Goal: Information Seeking & Learning: Find specific fact

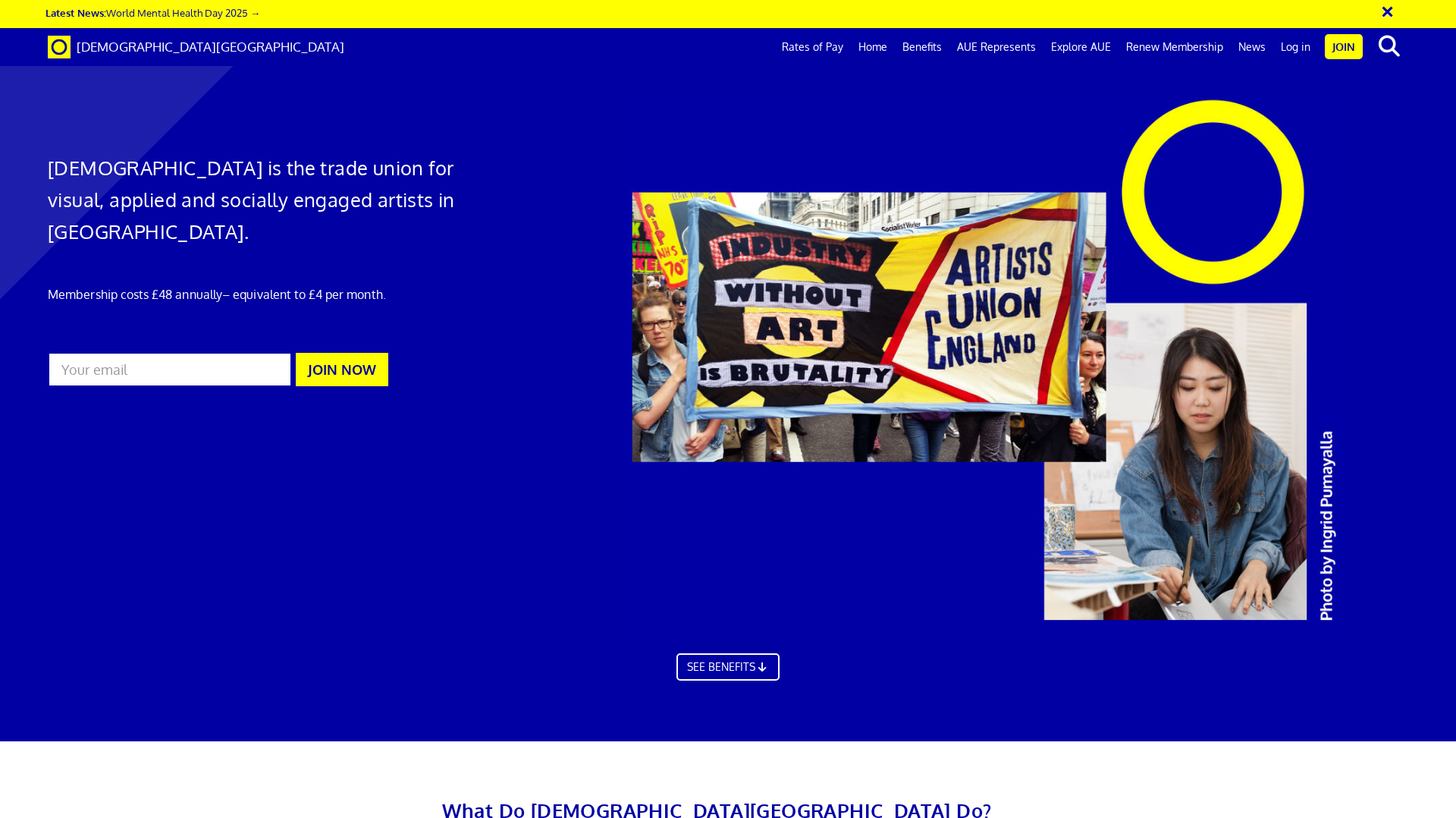
scroll to position [0, 24]
click at [1015, 86] on div at bounding box center [728, 378] width 1456 height 726
click at [818, 41] on link "Rates of Pay" at bounding box center [812, 47] width 77 height 38
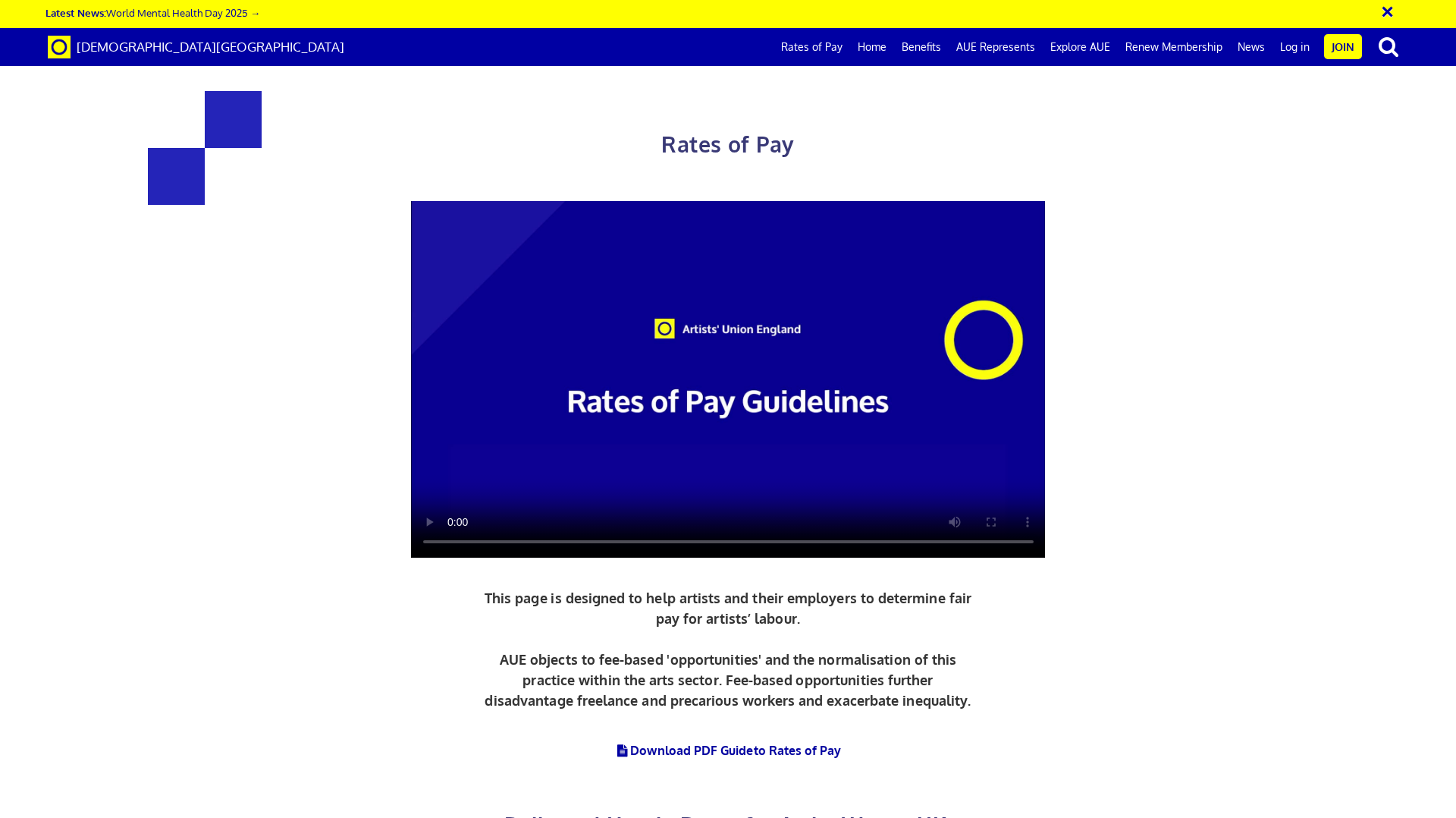
scroll to position [744, 0]
drag, startPoint x: 1140, startPoint y: 455, endPoint x: 355, endPoint y: 157, distance: 839.7
drag, startPoint x: 358, startPoint y: 149, endPoint x: 1140, endPoint y: 451, distance: 838.3
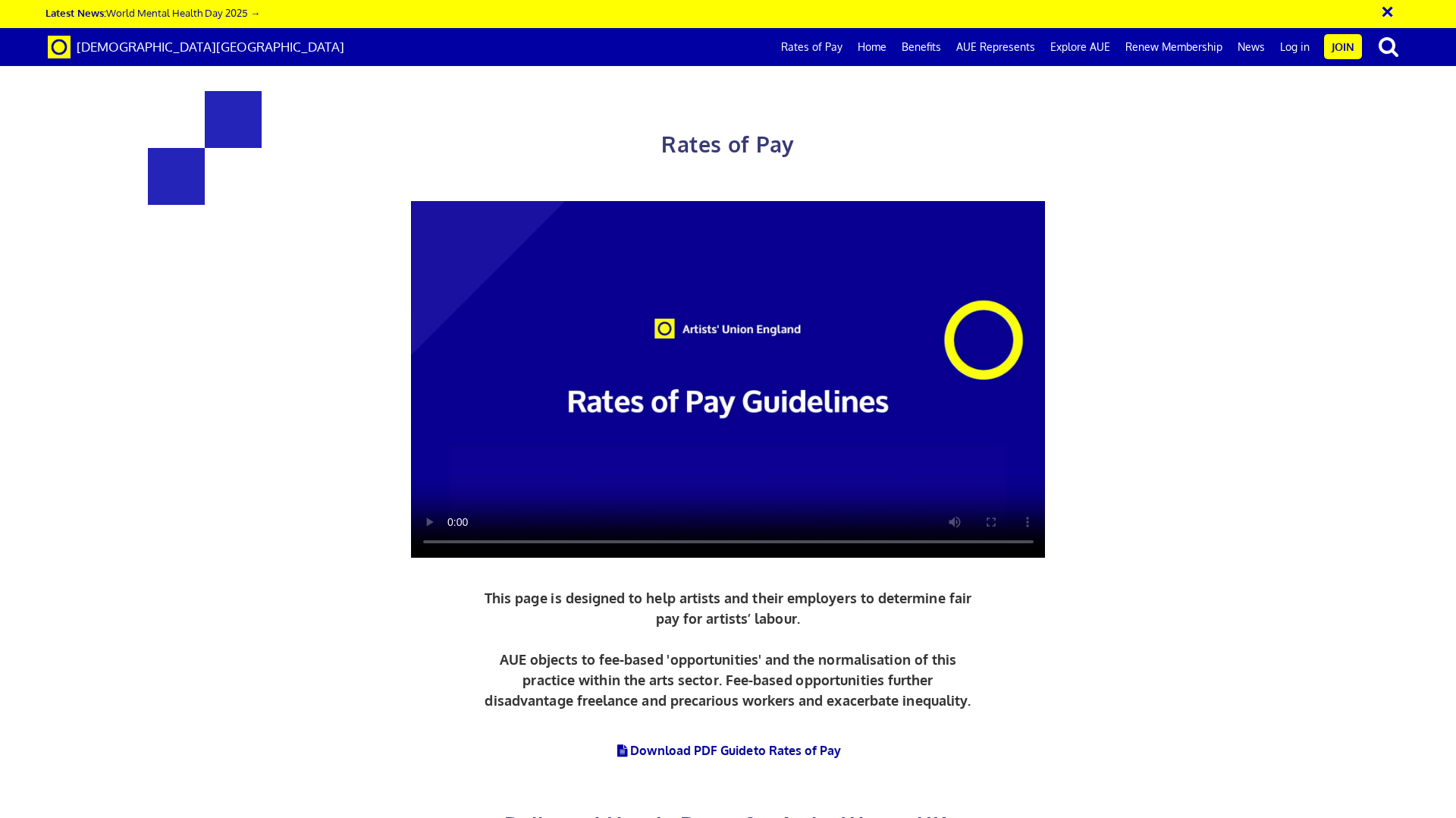
drag, startPoint x: 1130, startPoint y: 454, endPoint x: 321, endPoint y: 141, distance: 867.4
drag, startPoint x: 324, startPoint y: 143, endPoint x: 337, endPoint y: 152, distance: 15.8
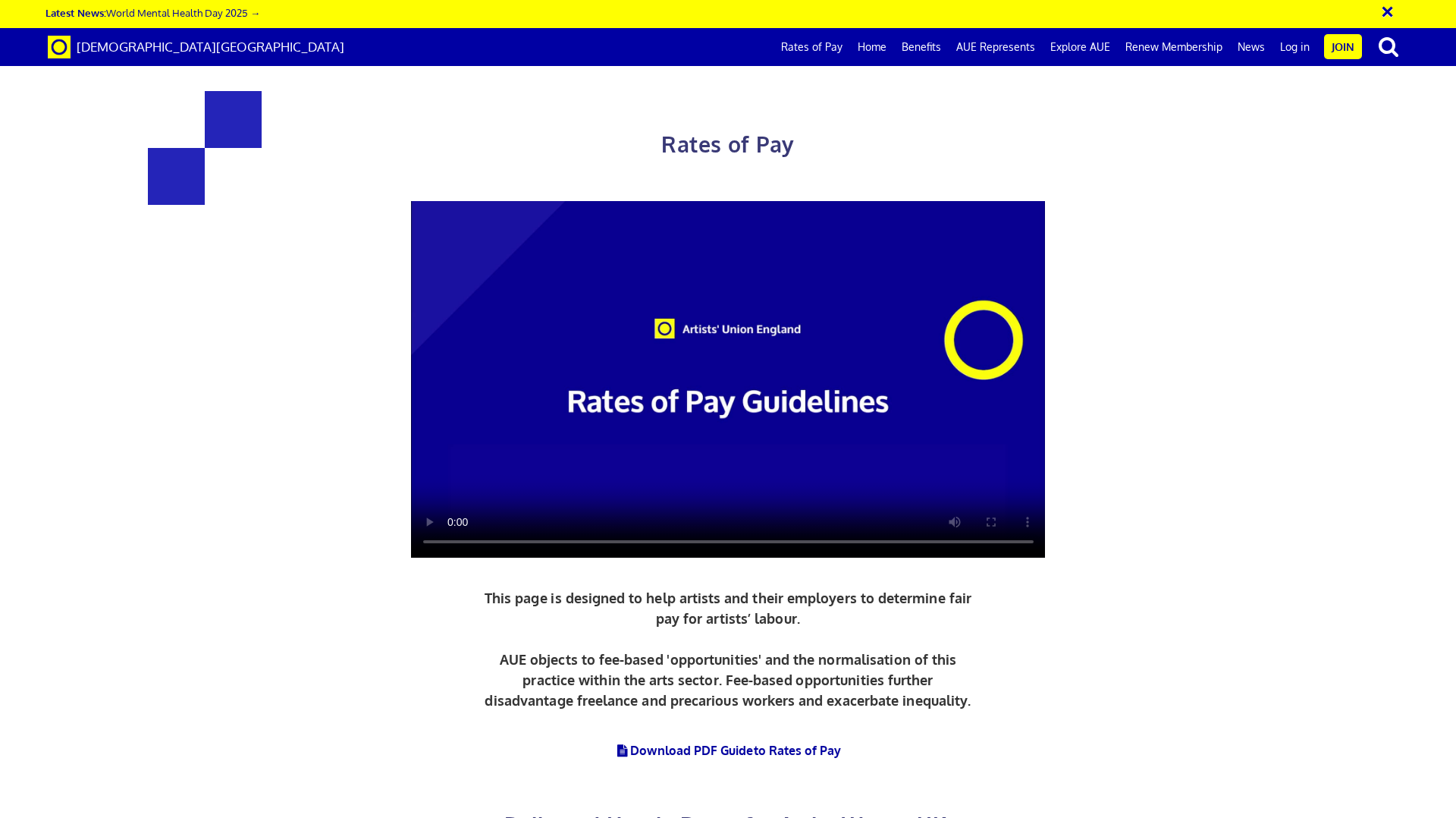
drag, startPoint x: 346, startPoint y: 154, endPoint x: 1115, endPoint y: 485, distance: 837.2
drag, startPoint x: 1142, startPoint y: 458, endPoint x: 291, endPoint y: 149, distance: 905.4
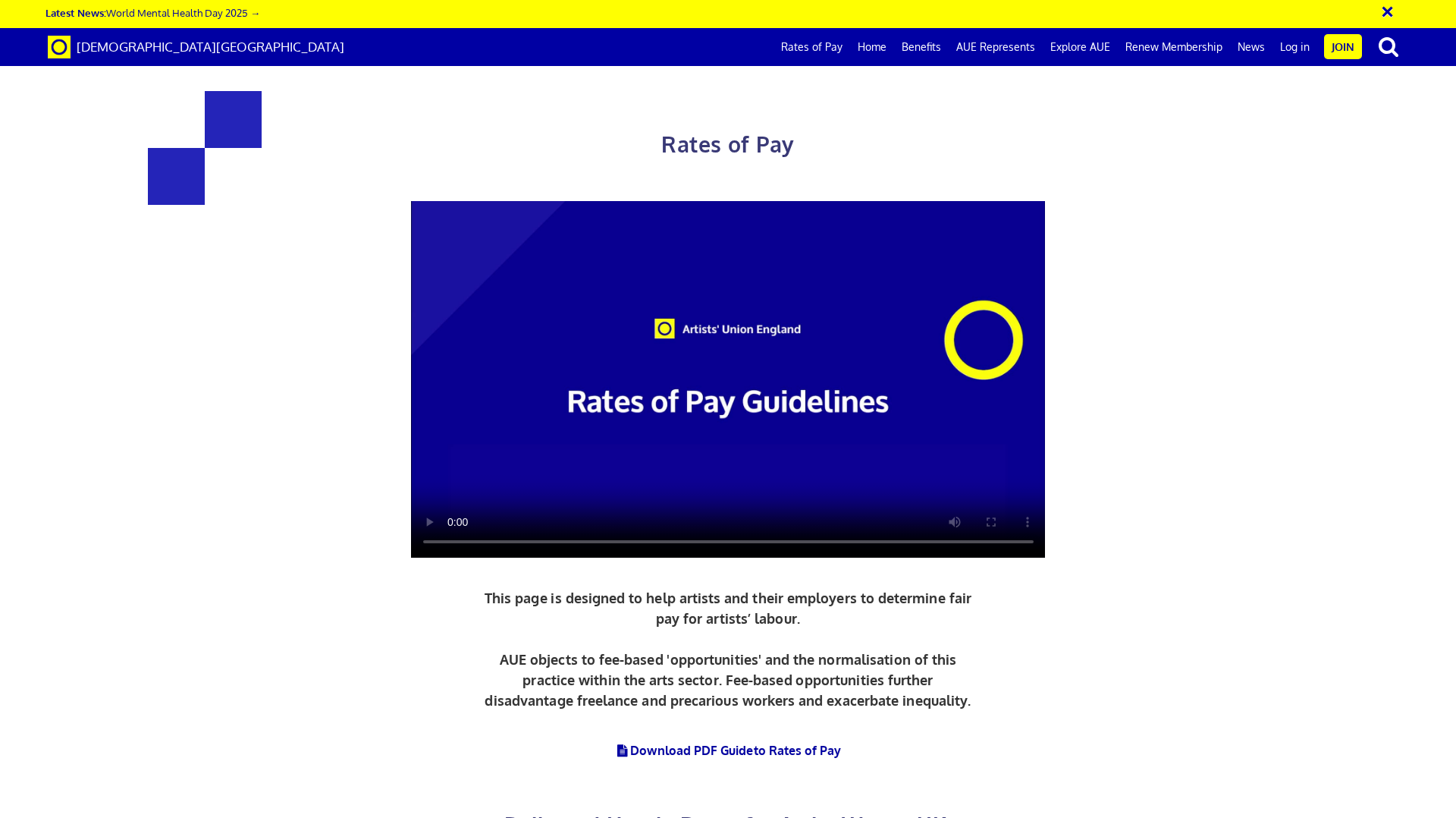
drag, startPoint x: 320, startPoint y: 150, endPoint x: 1165, endPoint y: 449, distance: 896.3
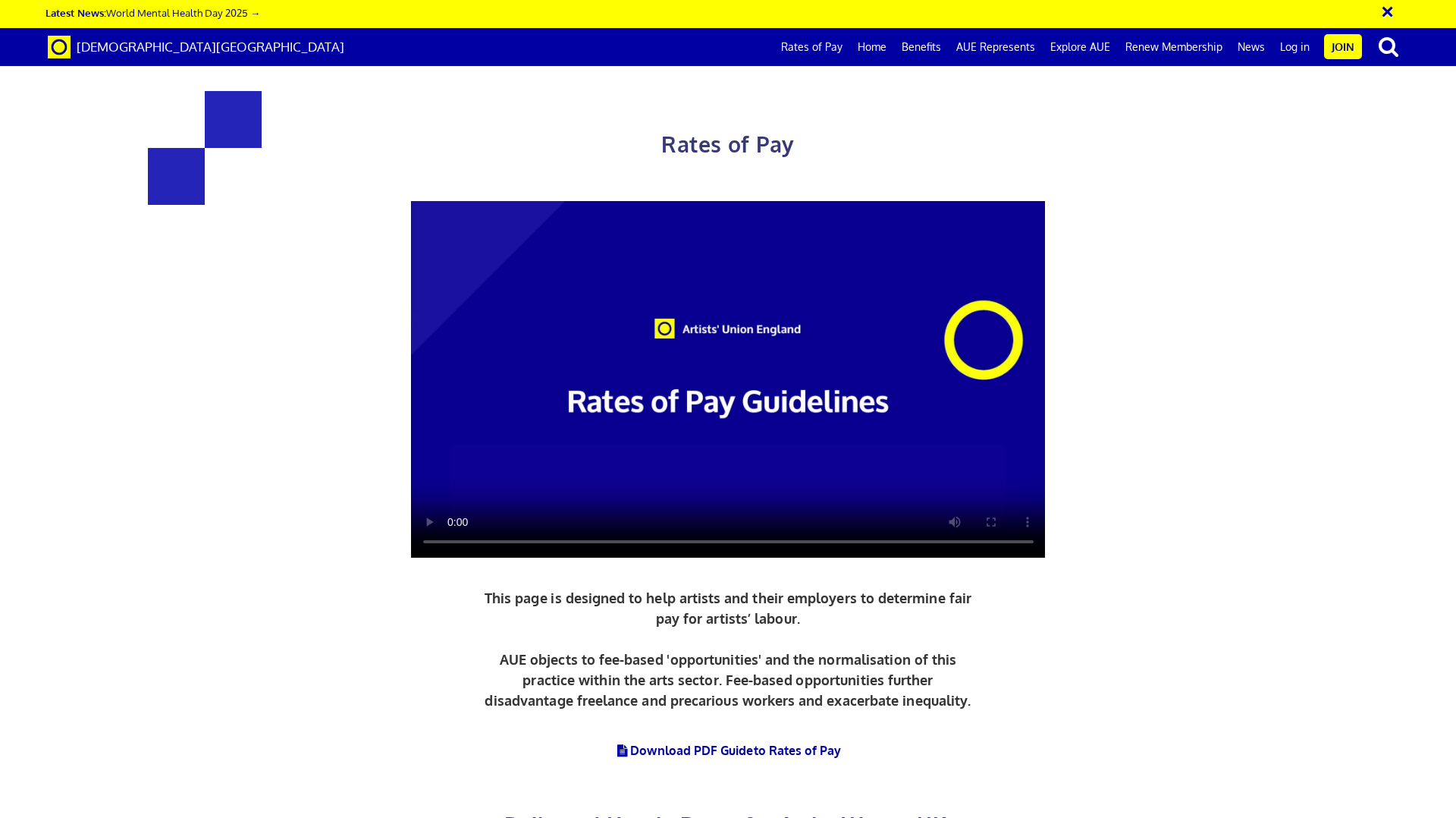
drag, startPoint x: 869, startPoint y: 353, endPoint x: 1102, endPoint y: 454, distance: 253.9
drag, startPoint x: 1123, startPoint y: 459, endPoint x: 823, endPoint y: 352, distance: 318.5
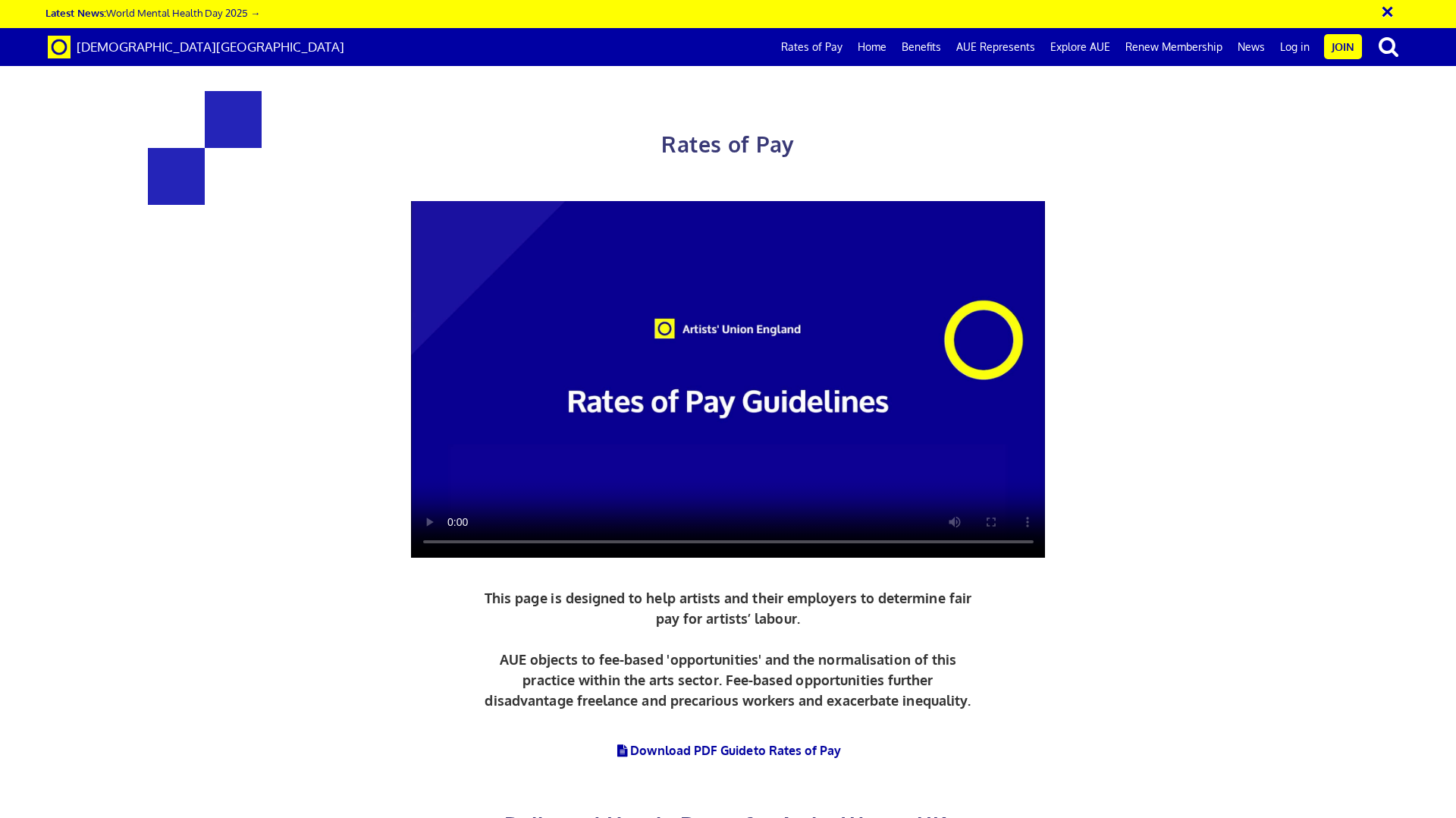
drag, startPoint x: 379, startPoint y: 150, endPoint x: 587, endPoint y: 249, distance: 230.4
